Goal: Transaction & Acquisition: Purchase product/service

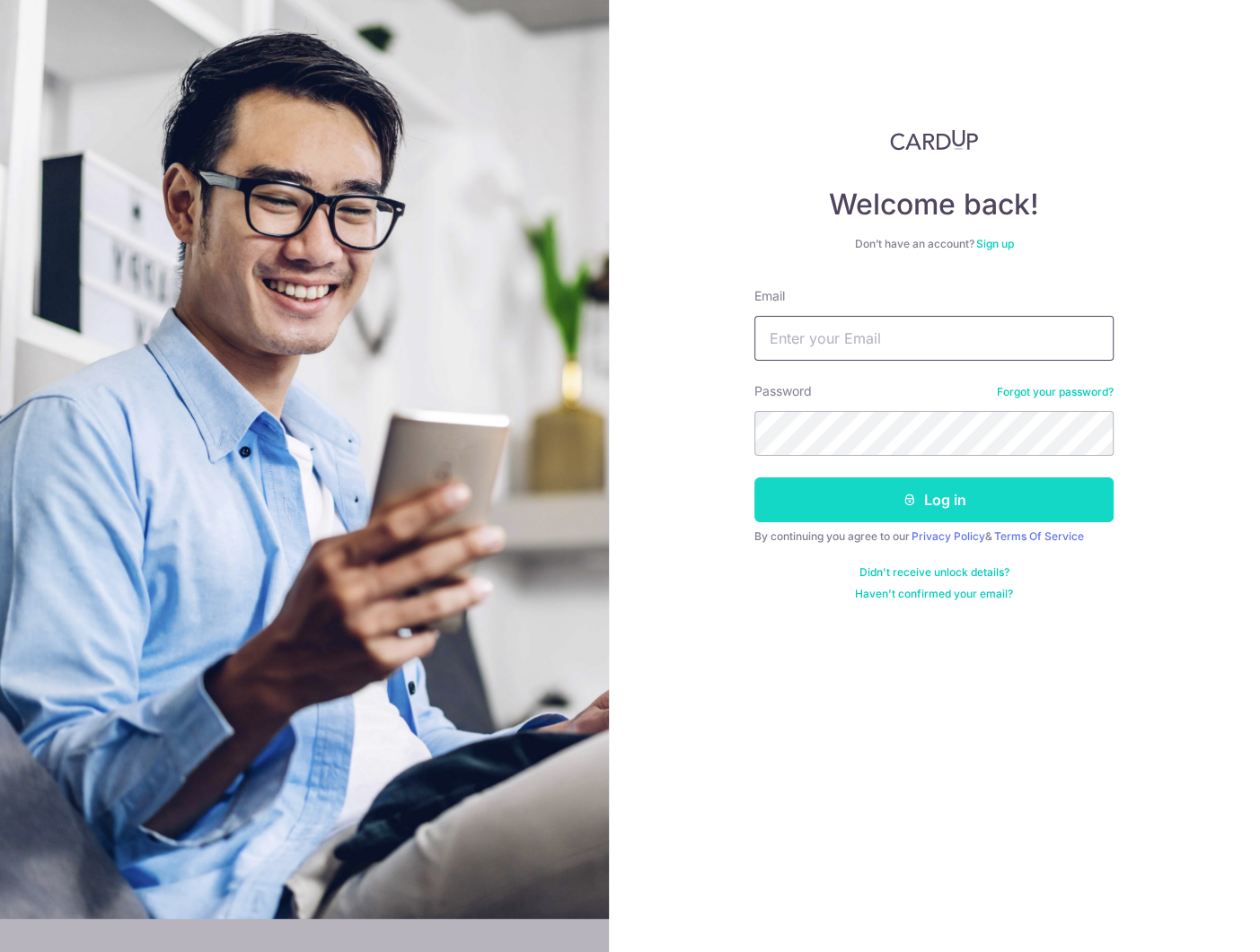
type input "[EMAIL_ADDRESS][DOMAIN_NAME]"
click at [940, 501] on button "Log in" at bounding box center [934, 500] width 360 height 44
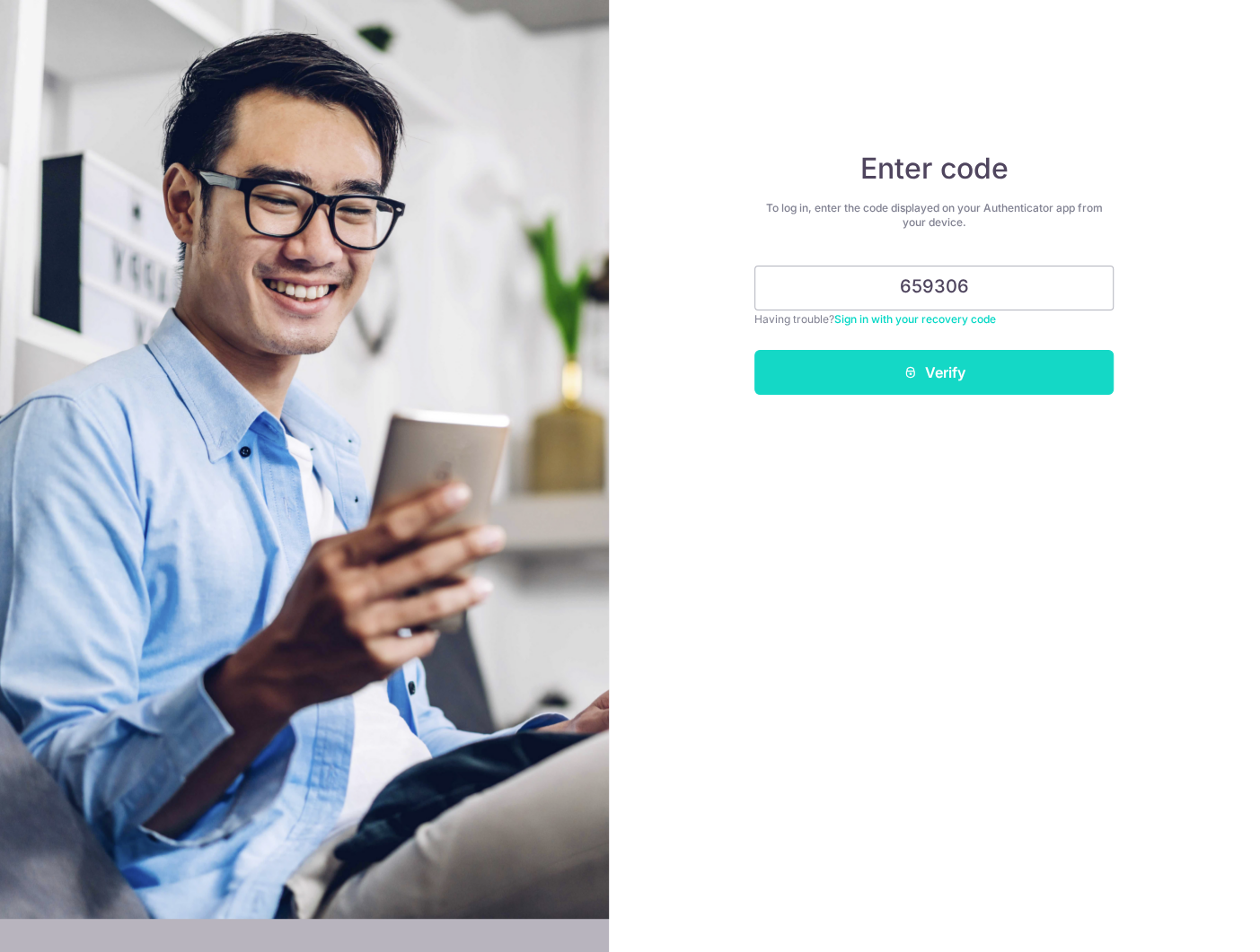
type input "659306"
click at [952, 379] on button "Verify" at bounding box center [934, 372] width 360 height 44
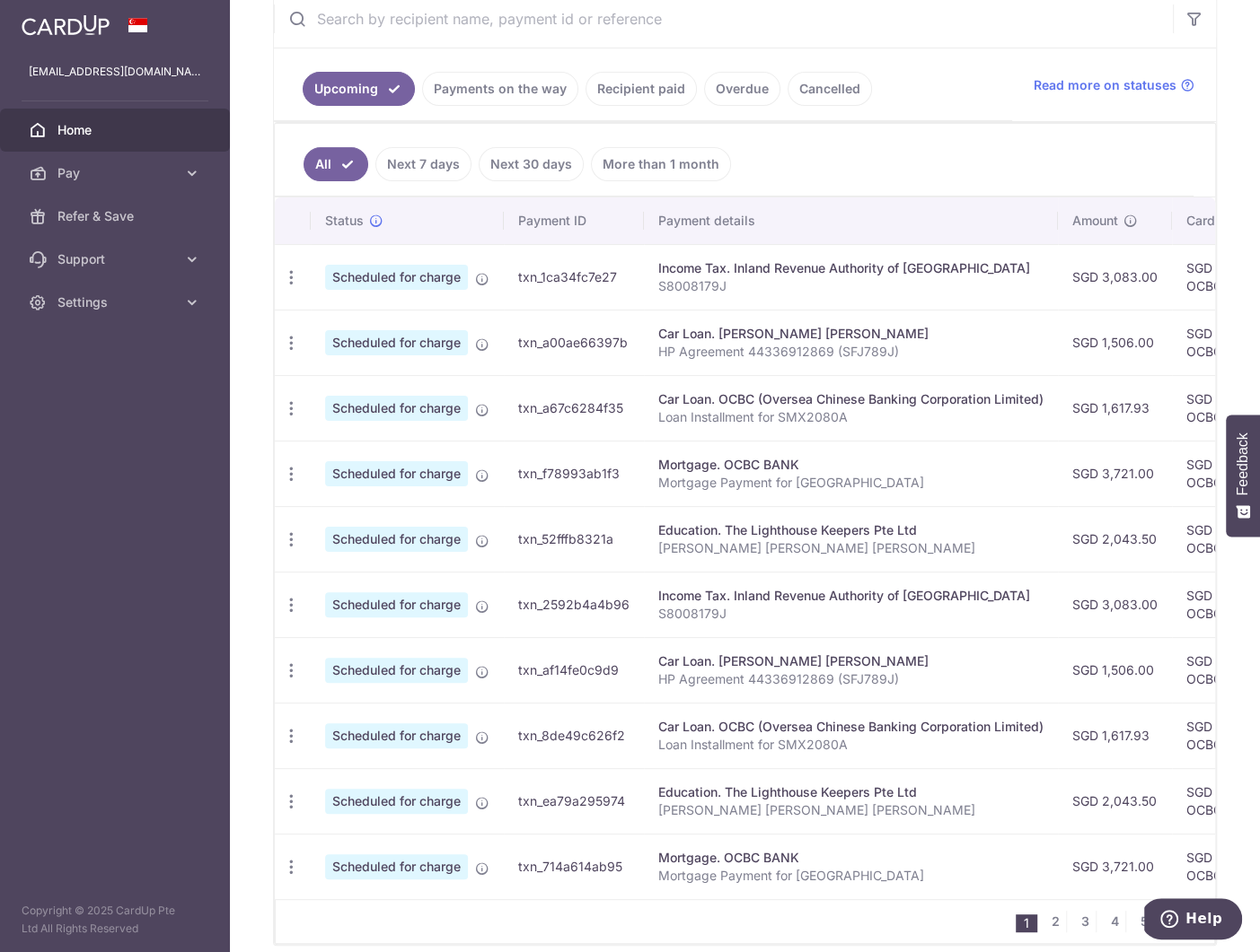
scroll to position [119, 0]
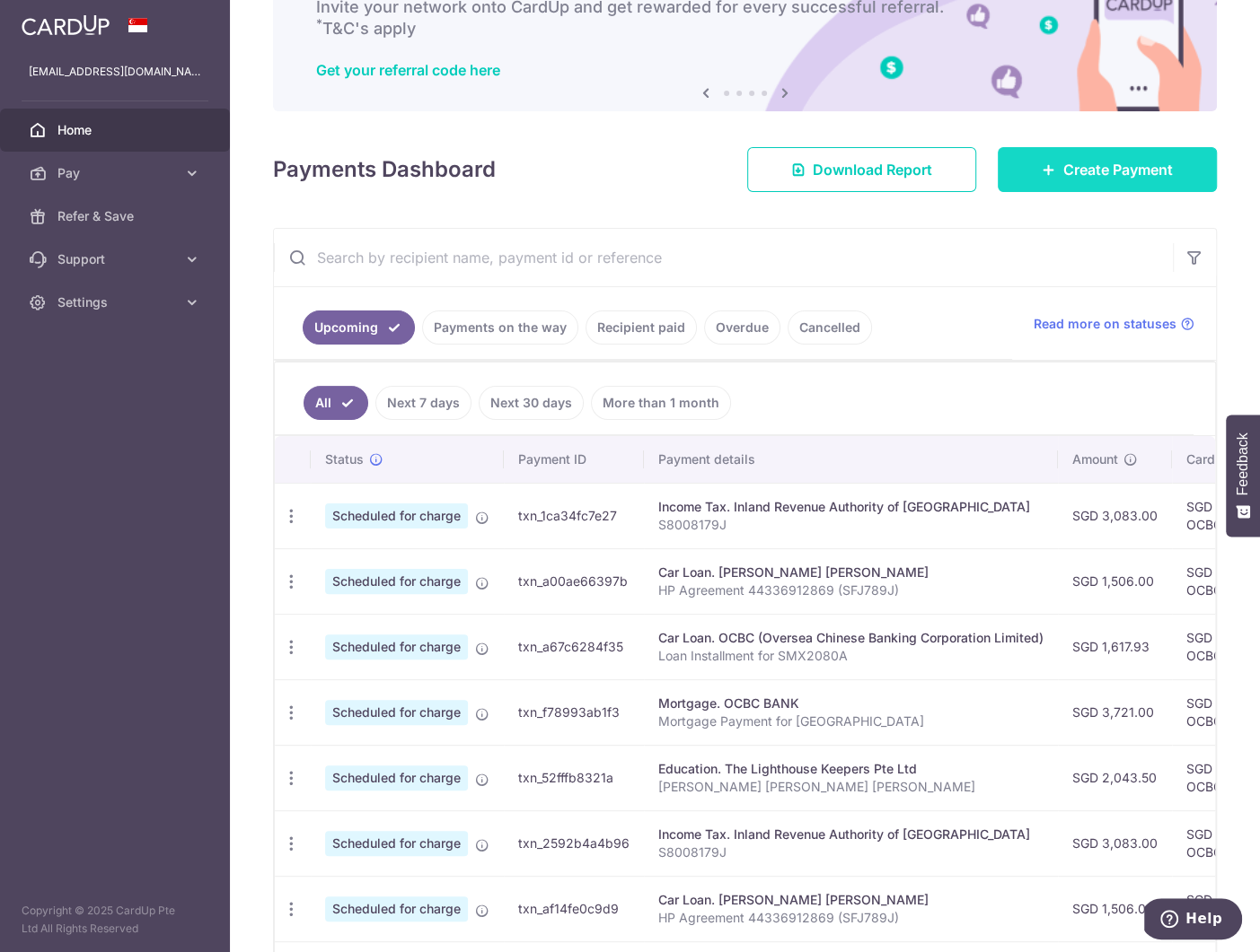
click at [1079, 174] on span "Create Payment" at bounding box center [1118, 169] width 109 height 21
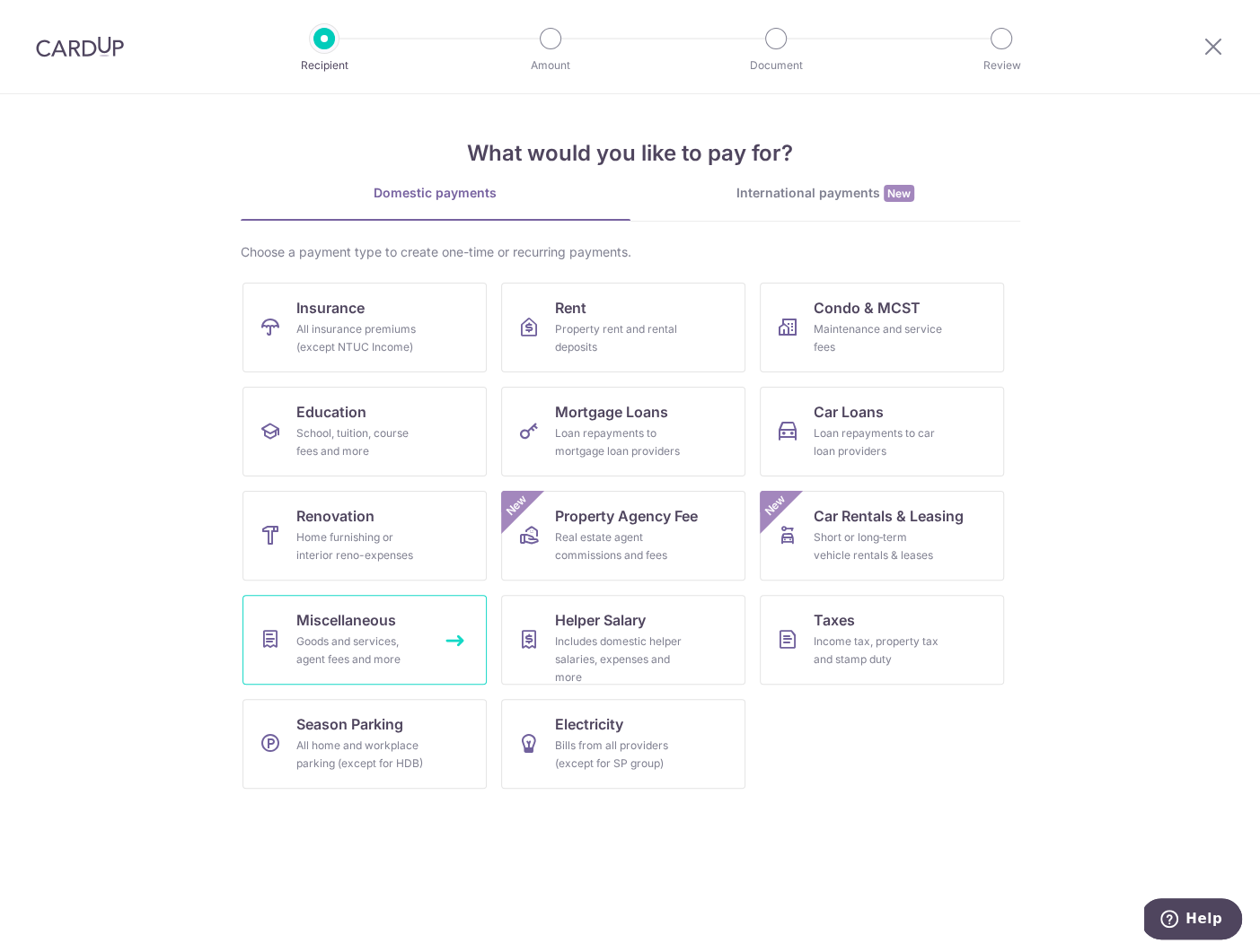
click at [372, 622] on span "Miscellaneous" at bounding box center [346, 620] width 100 height 21
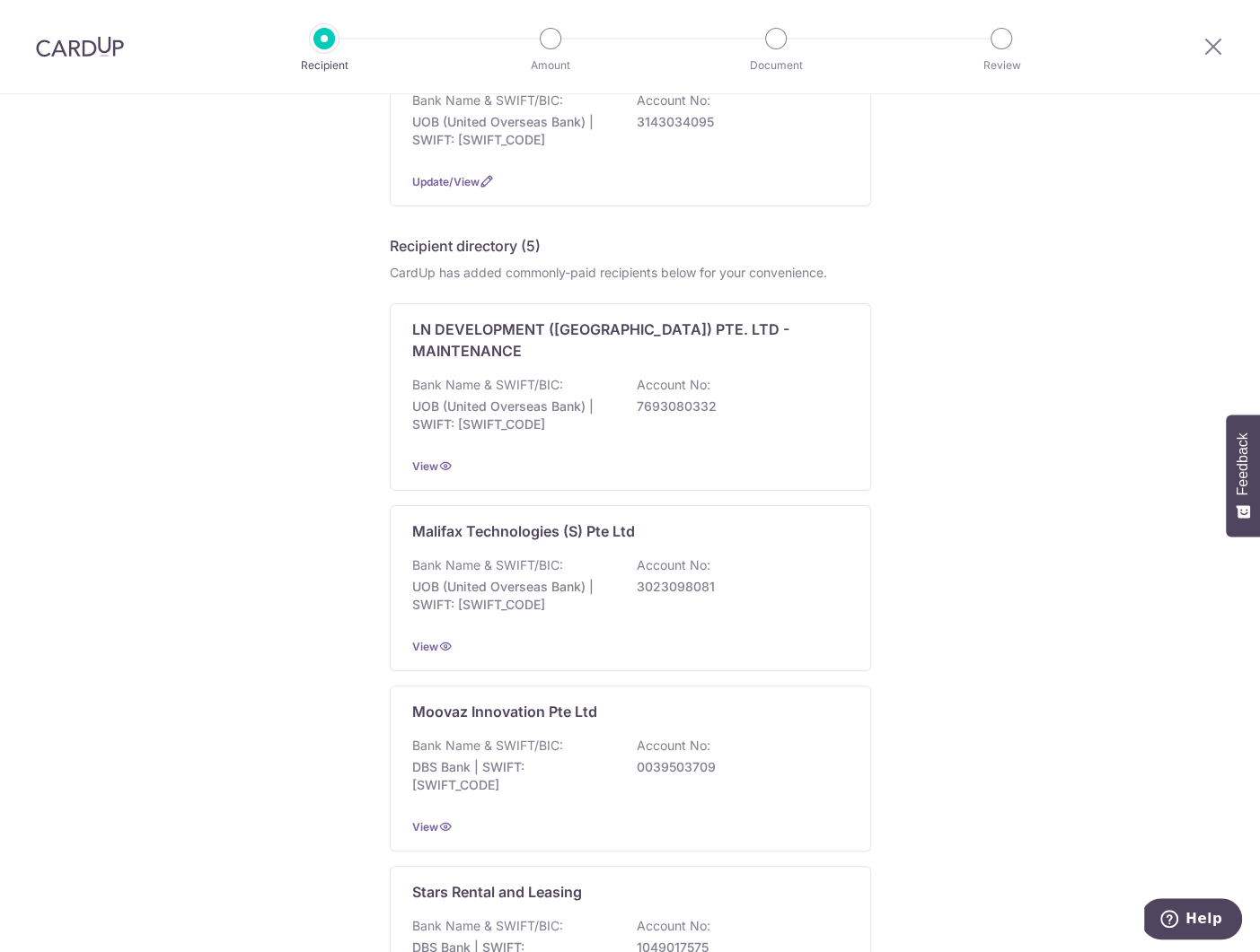
scroll to position [292, 0]
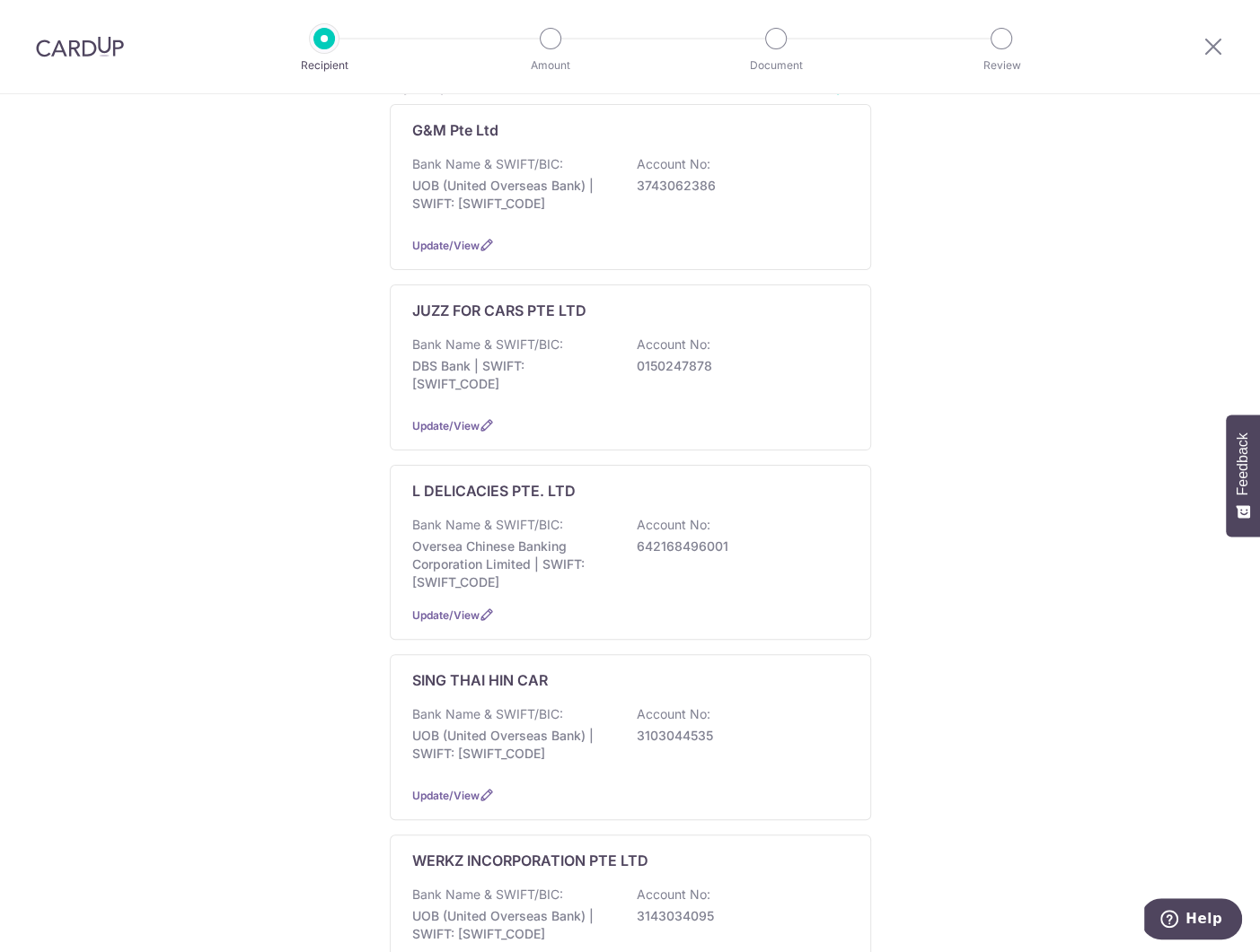
click at [104, 44] on img at bounding box center [79, 46] width 88 height 21
